Goal: Task Accomplishment & Management: Use online tool/utility

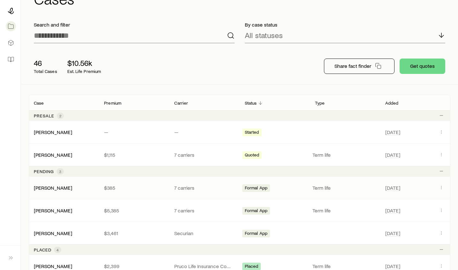
scroll to position [42, 0]
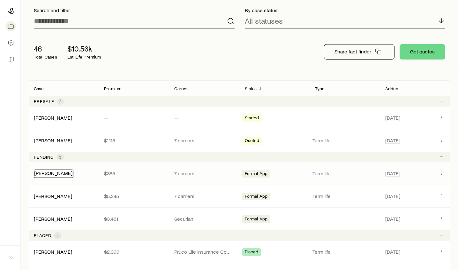
click at [53, 173] on link "[PERSON_NAME]" at bounding box center [53, 173] width 38 height 6
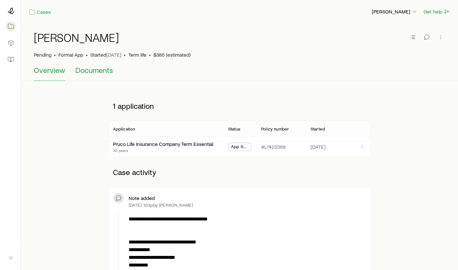
click at [78, 73] on span "Documents" at bounding box center [94, 69] width 38 height 9
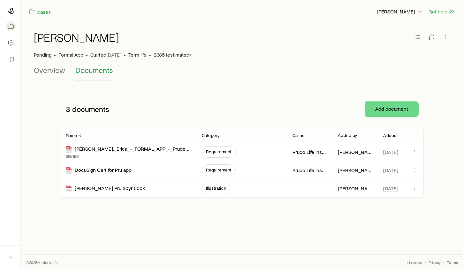
click at [44, 158] on div "3 documents Add document Name Category Carrier Added by Added [PERSON_NAME],_Er…" at bounding box center [242, 144] width 427 height 106
click at [11, 13] on icon at bounding box center [11, 11] width 6 height 6
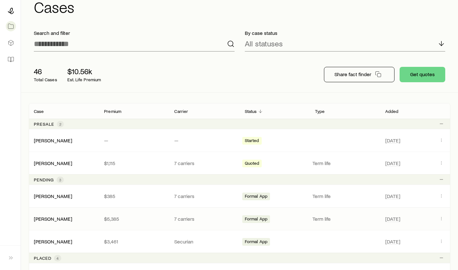
scroll to position [35, 0]
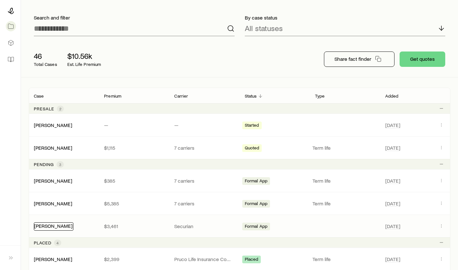
click at [51, 226] on link "[PERSON_NAME]" at bounding box center [53, 225] width 38 height 6
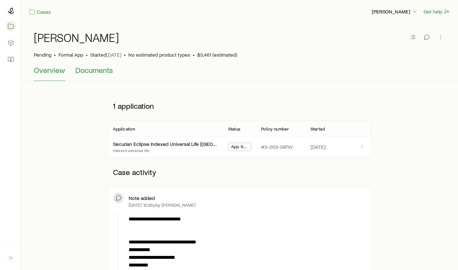
click at [88, 74] on span "Documents" at bounding box center [94, 69] width 38 height 9
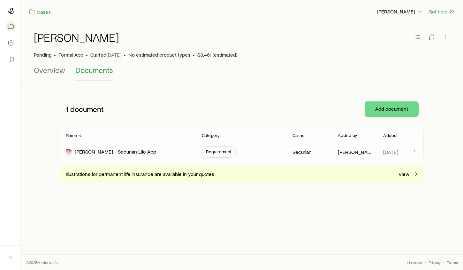
click at [223, 152] on span "Requirement" at bounding box center [219, 151] width 26 height 5
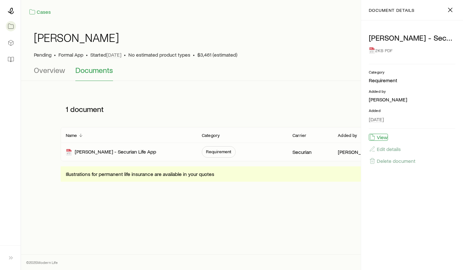
click at [384, 138] on button "View" at bounding box center [378, 137] width 19 height 7
click at [198, 217] on div "Cases [PERSON_NAME] Get help [PERSON_NAME] • Formal App • Started [DATE] • No e…" at bounding box center [242, 117] width 442 height 234
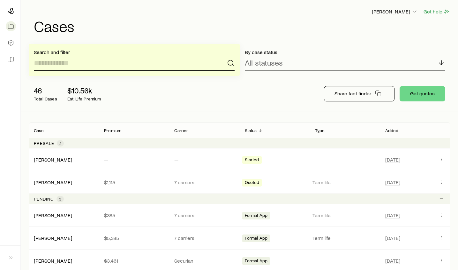
click at [127, 60] on input at bounding box center [134, 62] width 201 height 15
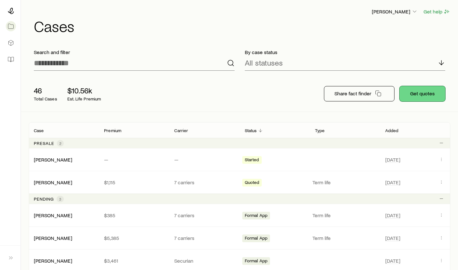
click at [420, 96] on button "Get quotes" at bounding box center [423, 93] width 46 height 15
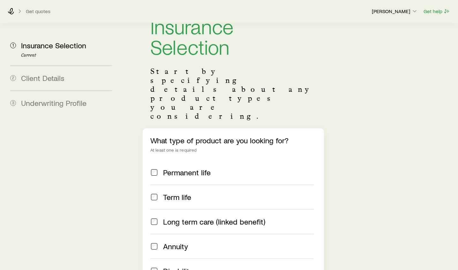
scroll to position [28, 0]
